Goal: Task Accomplishment & Management: Manage account settings

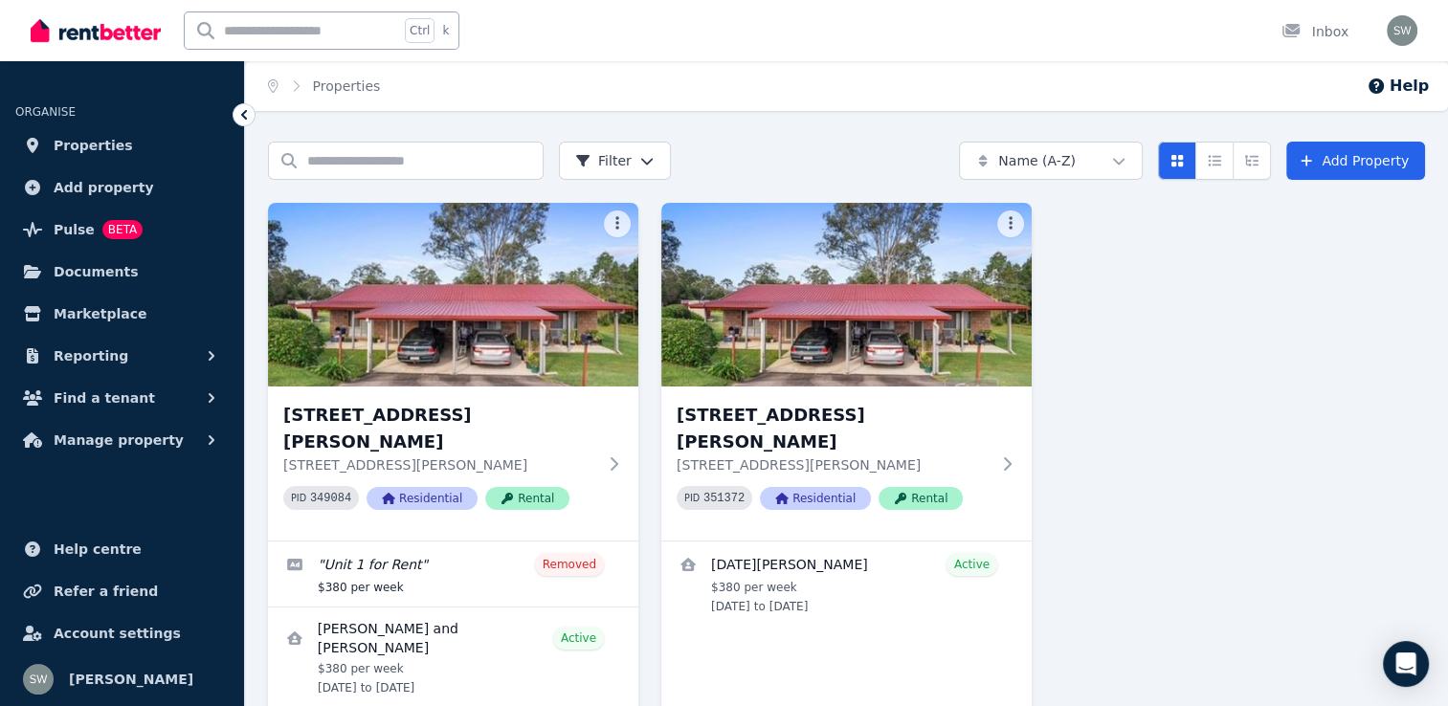
drag, startPoint x: 1454, startPoint y: 567, endPoint x: 1343, endPoint y: 605, distance: 117.1
click at [1343, 605] on div "[STREET_ADDRESS][PERSON_NAME] [STREET_ADDRESS][PERSON_NAME] PID 349084 Resident…" at bounding box center [846, 478] width 1157 height 551
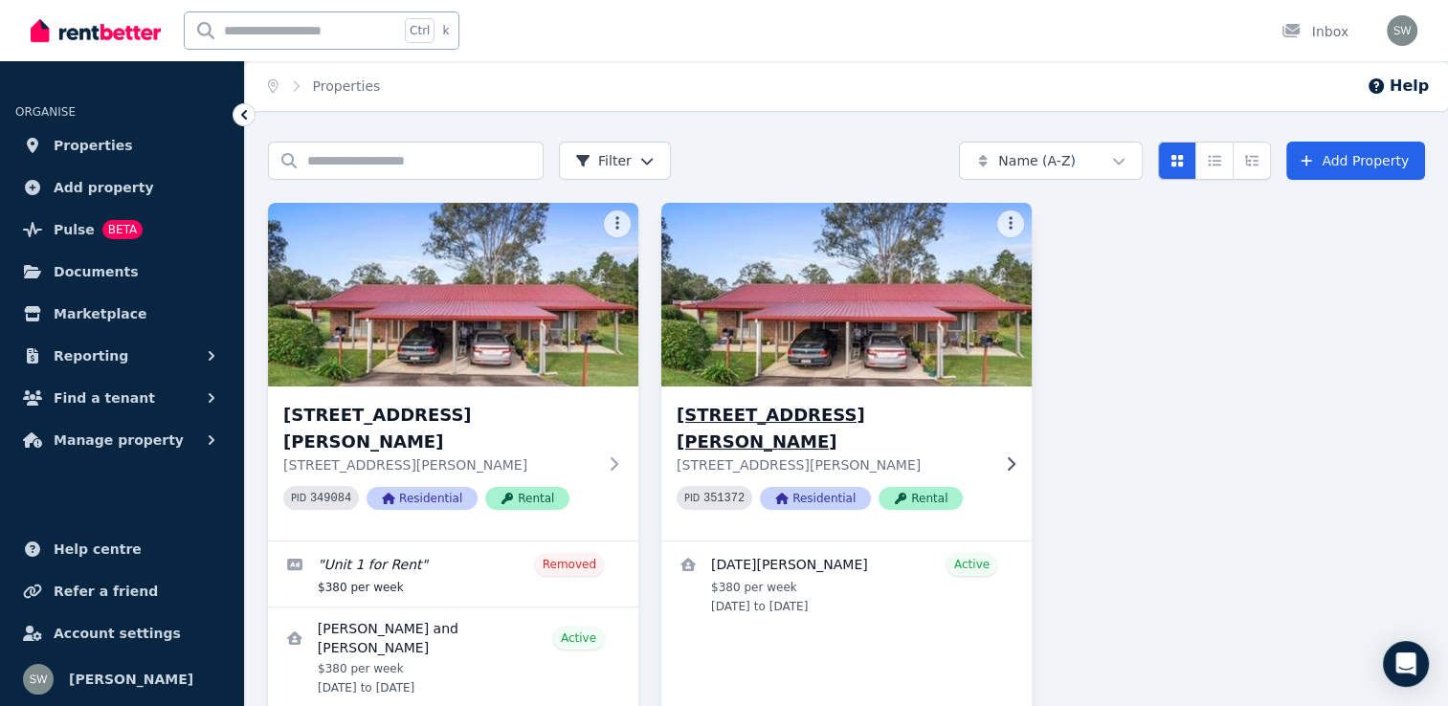
click at [991, 404] on div "[STREET_ADDRESS][PERSON_NAME] [STREET_ADDRESS][PERSON_NAME] PID 351372 Resident…" at bounding box center [846, 464] width 370 height 154
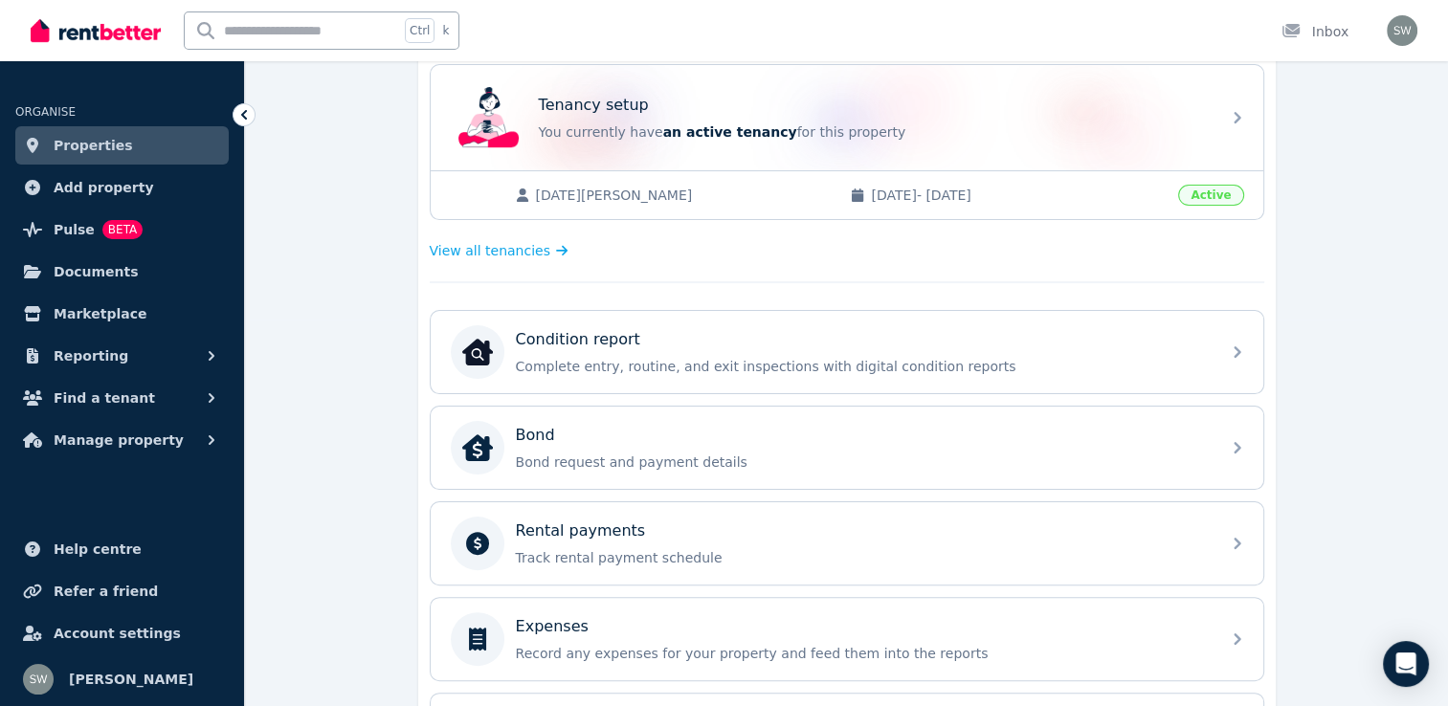
scroll to position [402, 0]
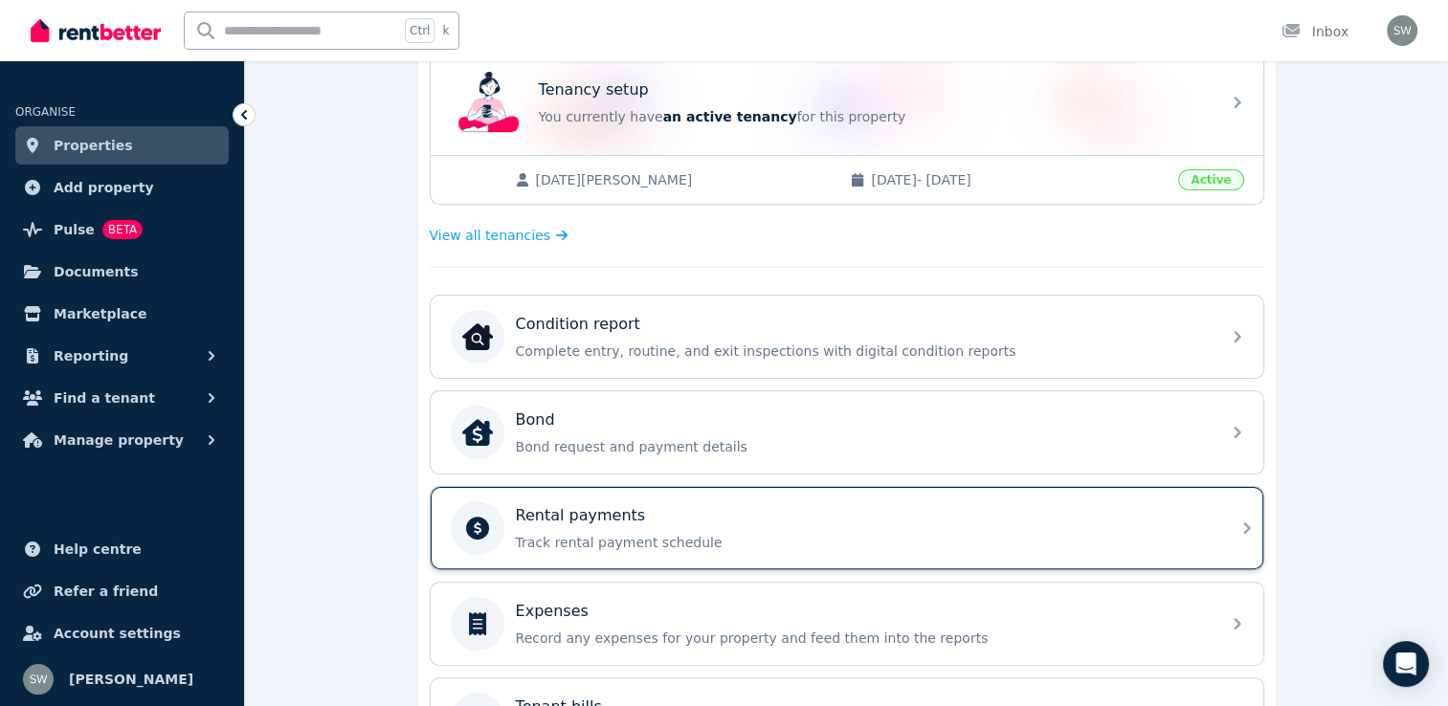
click at [1091, 504] on div "Rental payments" at bounding box center [862, 515] width 693 height 23
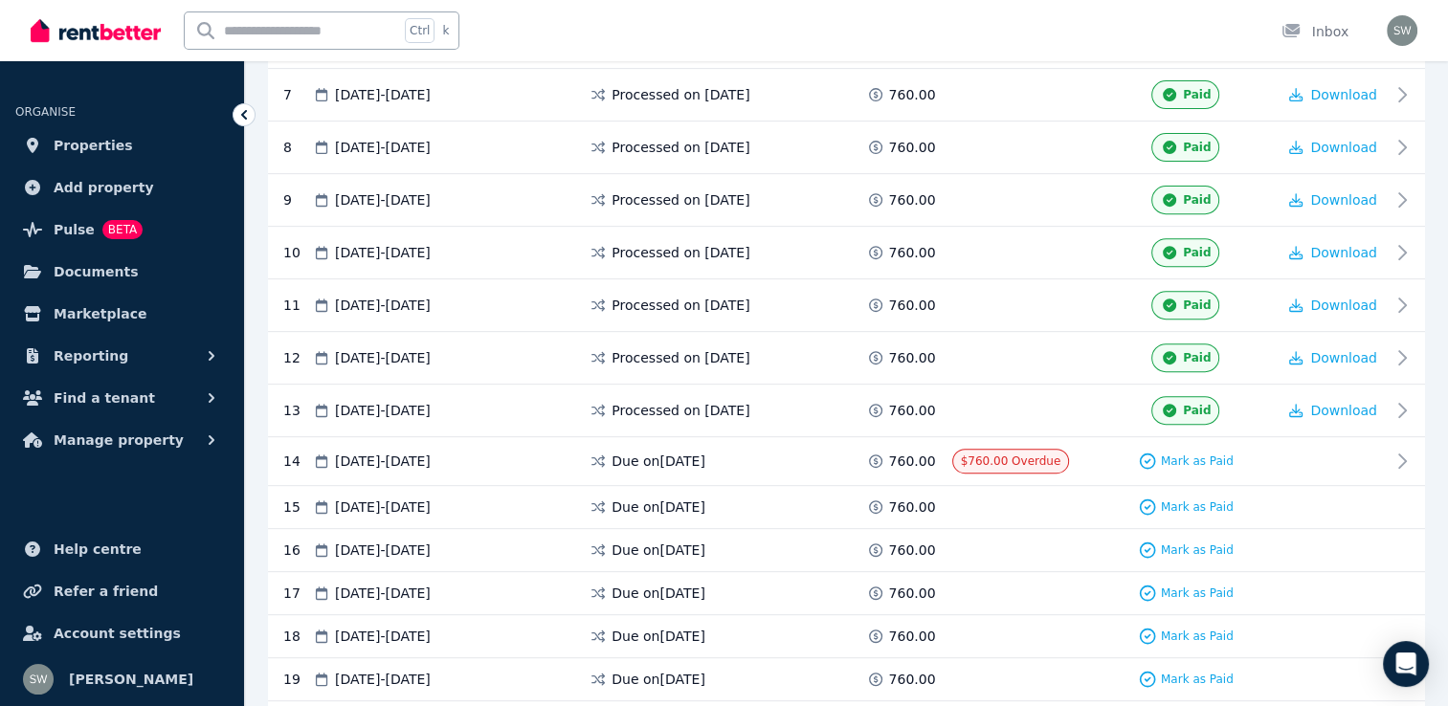
scroll to position [790, 0]
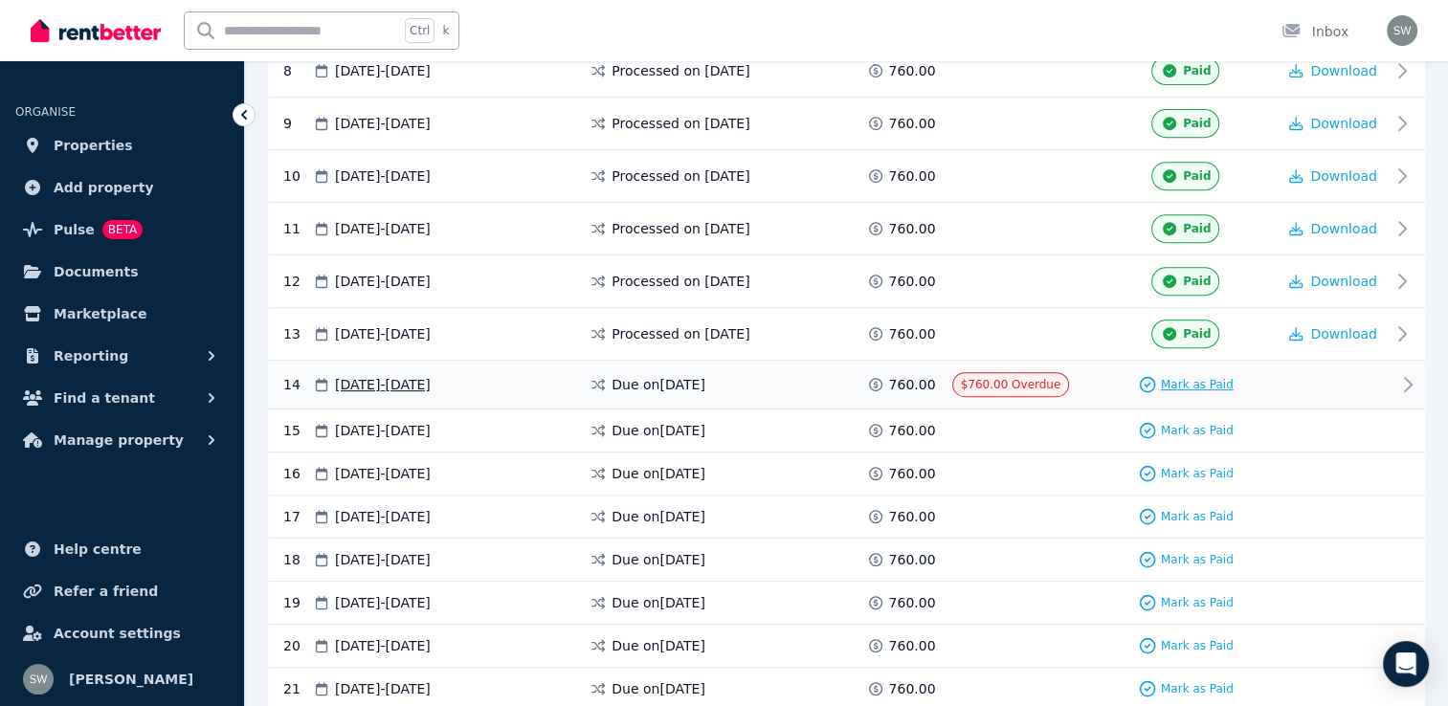
click at [1182, 377] on span "Mark as Paid" at bounding box center [1196, 384] width 73 height 15
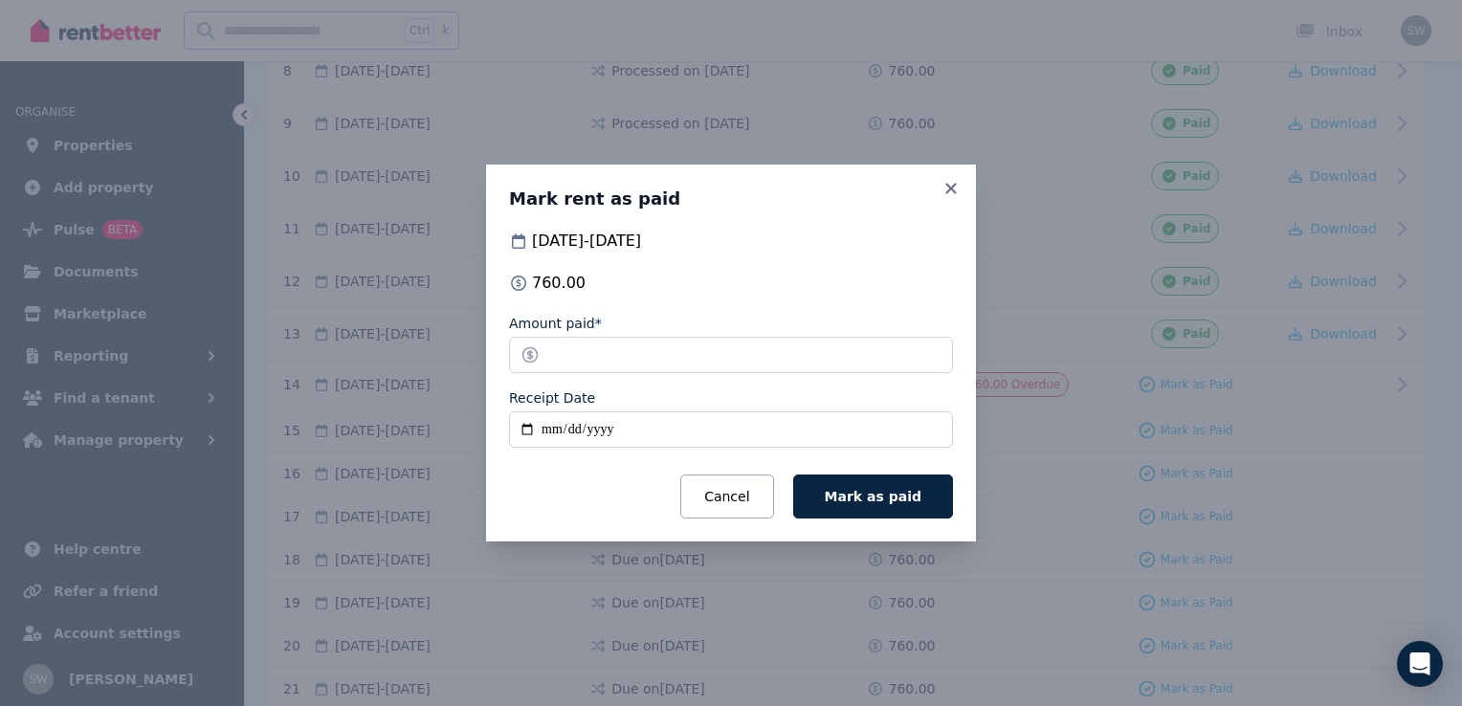
click at [550, 434] on input "Receipt Date" at bounding box center [731, 429] width 444 height 36
type input "**********"
click at [879, 497] on span "Mark as paid" at bounding box center [873, 496] width 97 height 15
